Goal: Information Seeking & Learning: Learn about a topic

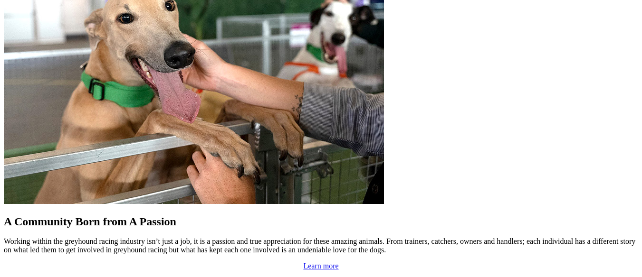
scroll to position [808, 0]
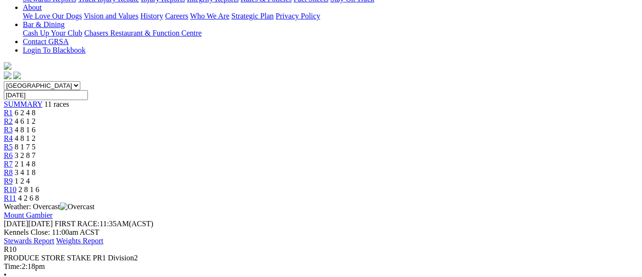
scroll to position [238, 0]
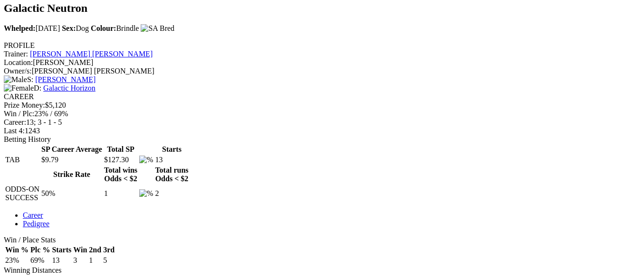
scroll to position [333, 0]
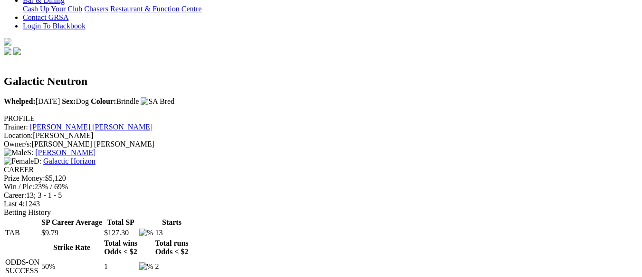
scroll to position [238, 0]
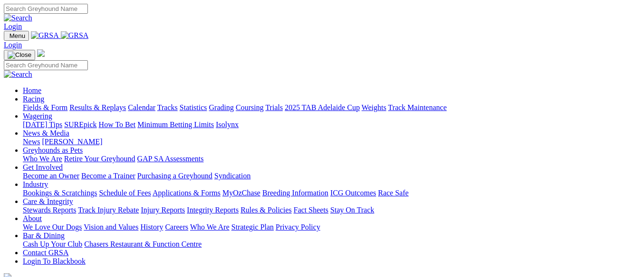
scroll to position [808, 0]
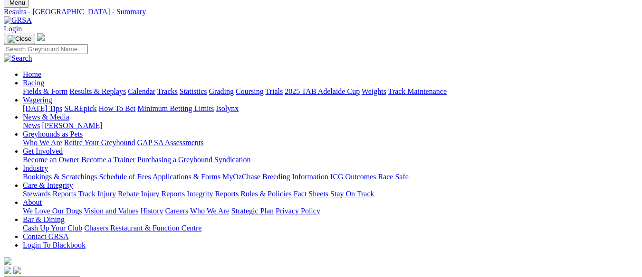
scroll to position [48, 0]
